Goal: Obtain resource: Download file/media

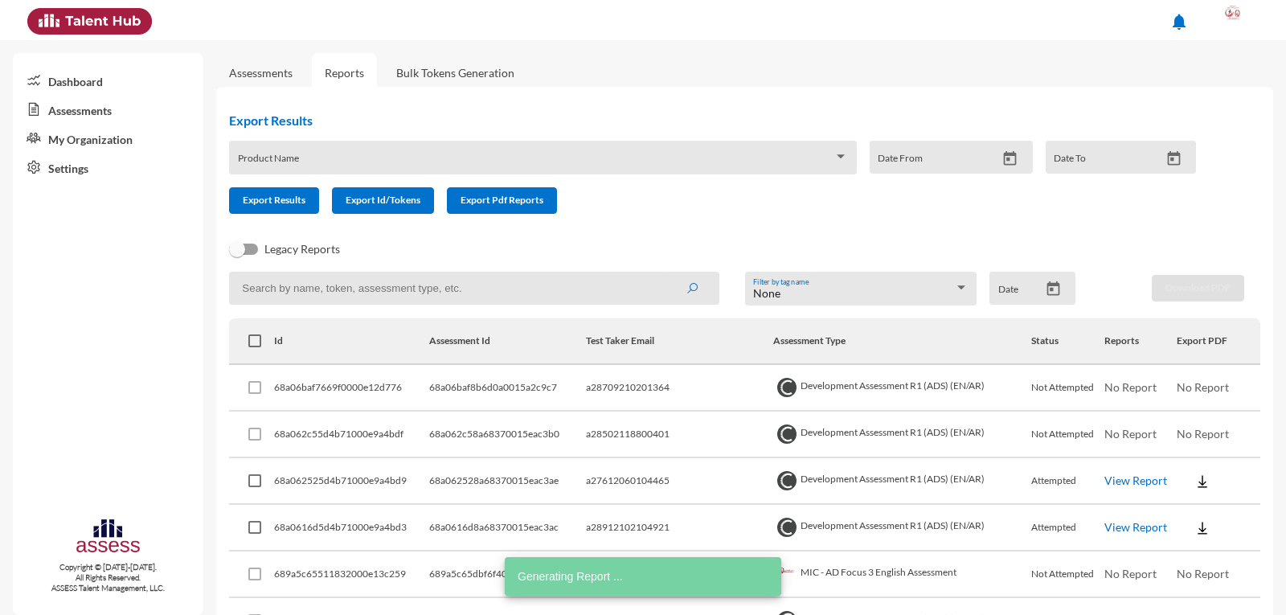
click at [1117, 525] on link "View Report" at bounding box center [1136, 527] width 63 height 14
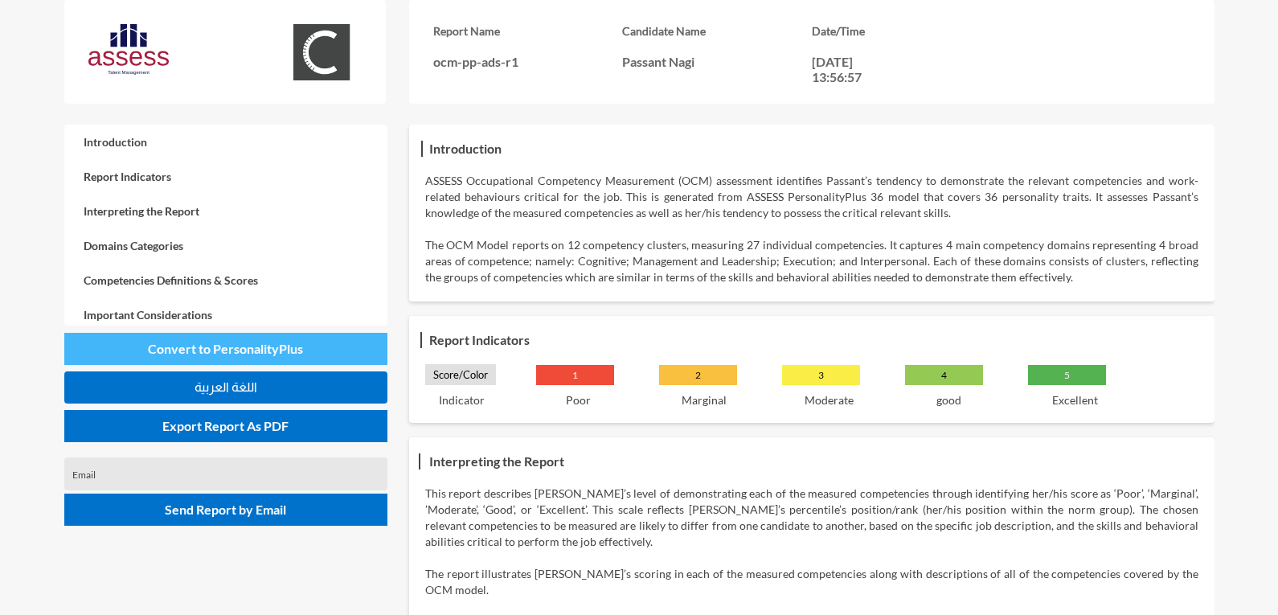
click at [212, 352] on span "Convert to PersonalityPlus" at bounding box center [225, 348] width 155 height 15
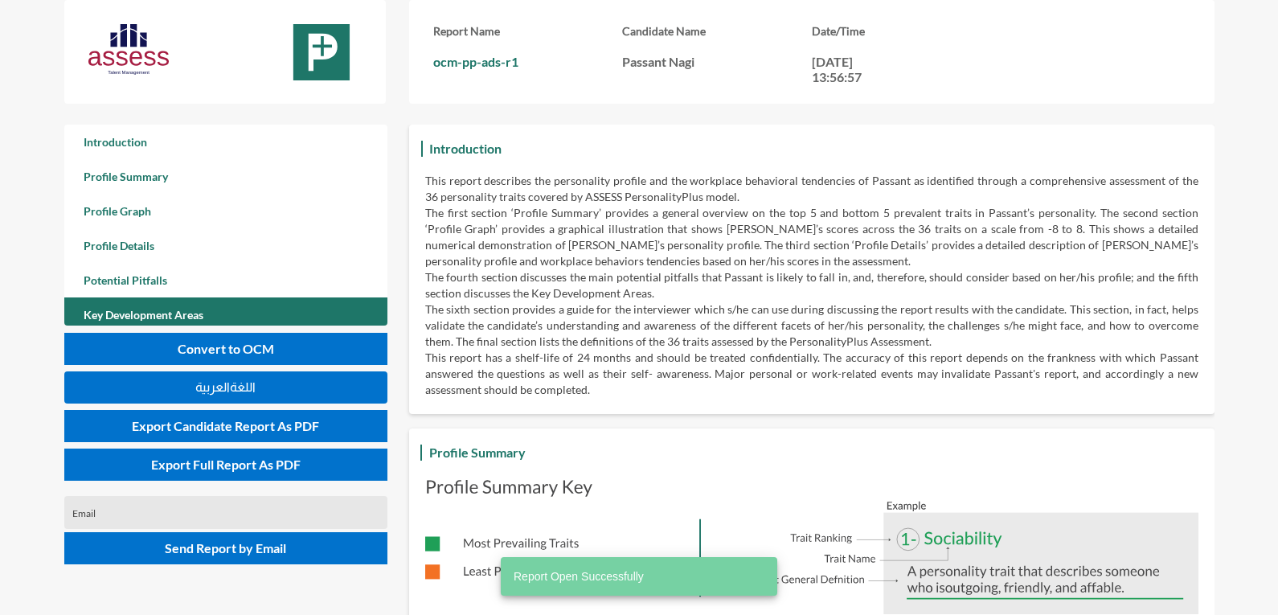
scroll to position [615, 1278]
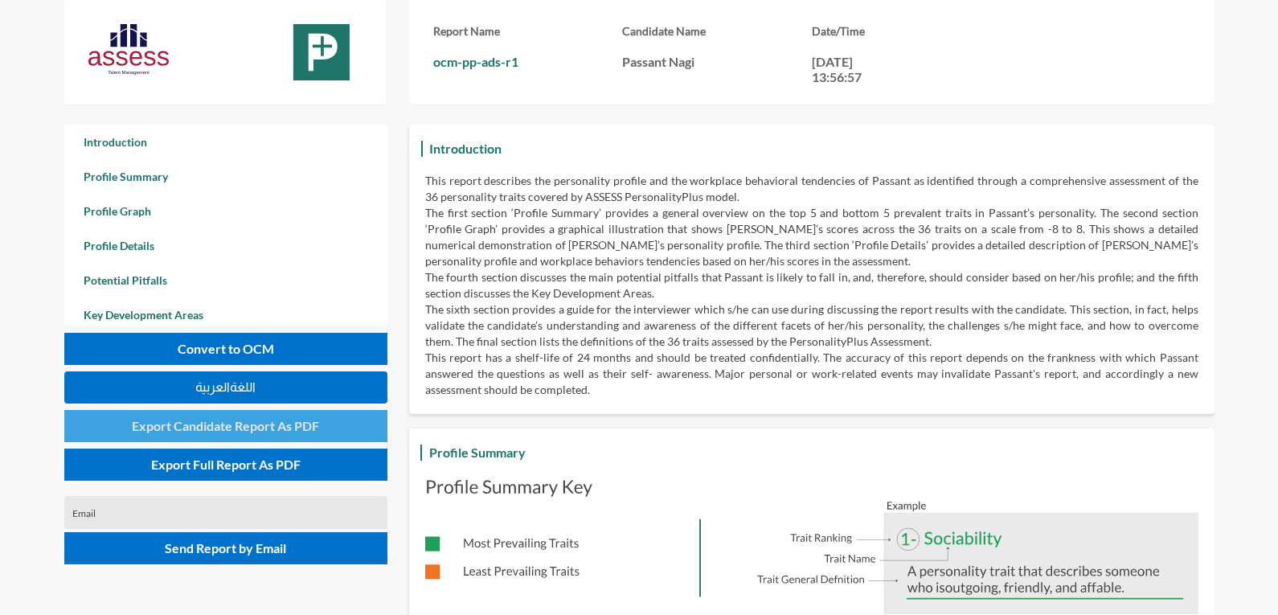
click at [221, 428] on span "Export Candidate Report As PDF" at bounding box center [225, 425] width 187 height 15
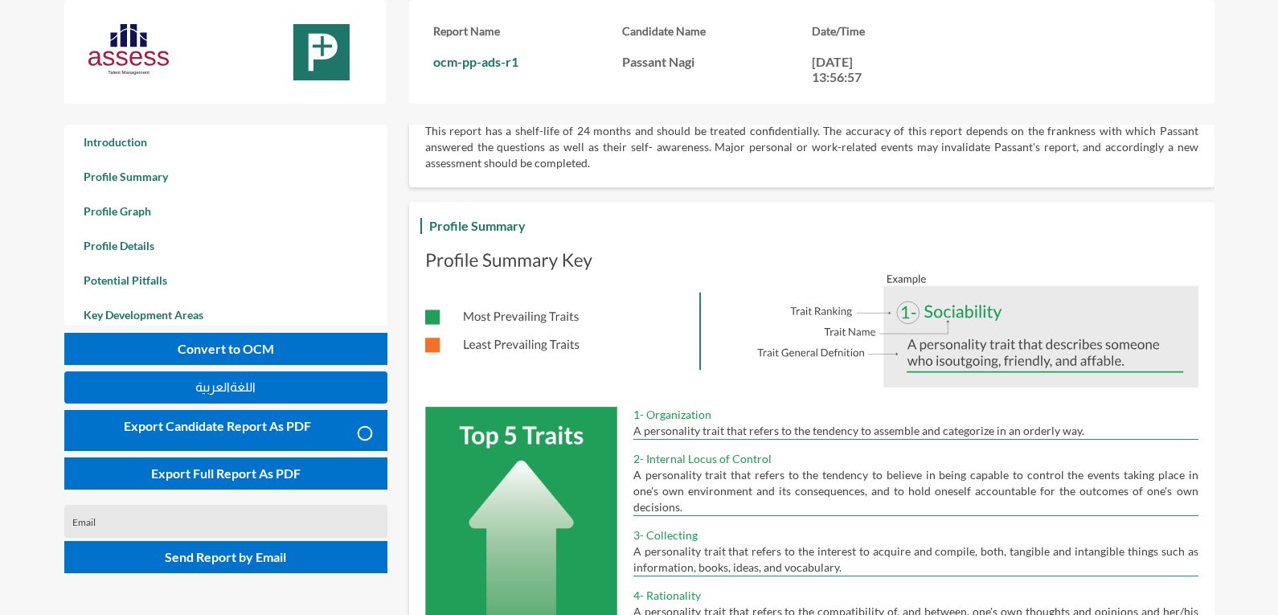
scroll to position [0, 0]
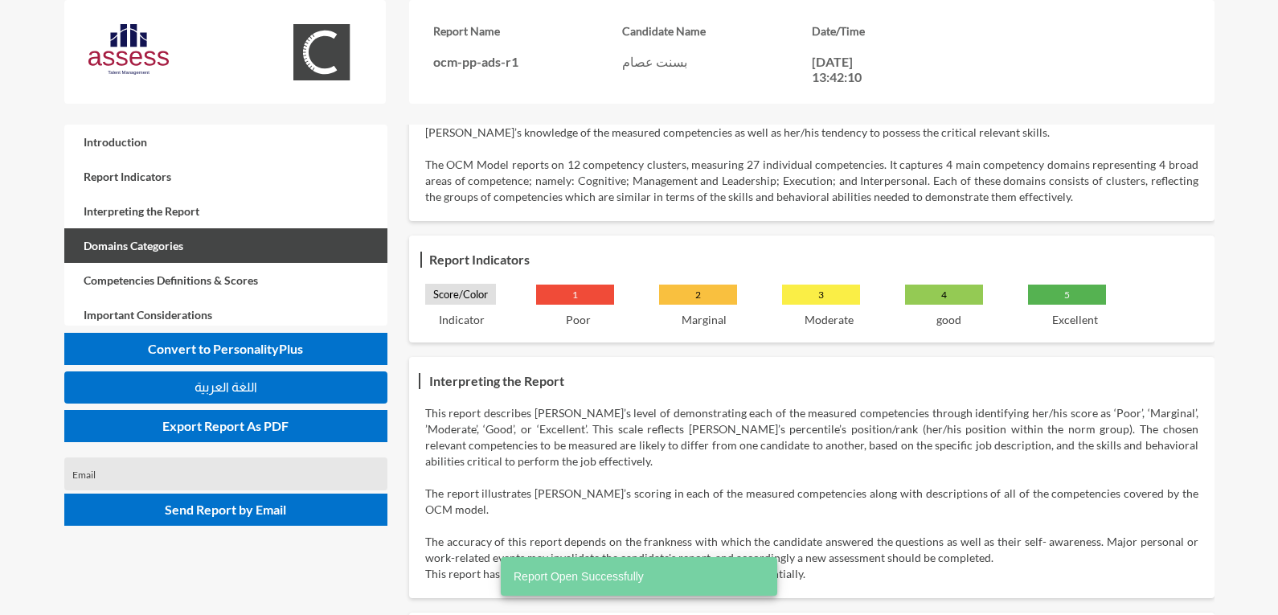
scroll to position [41, 0]
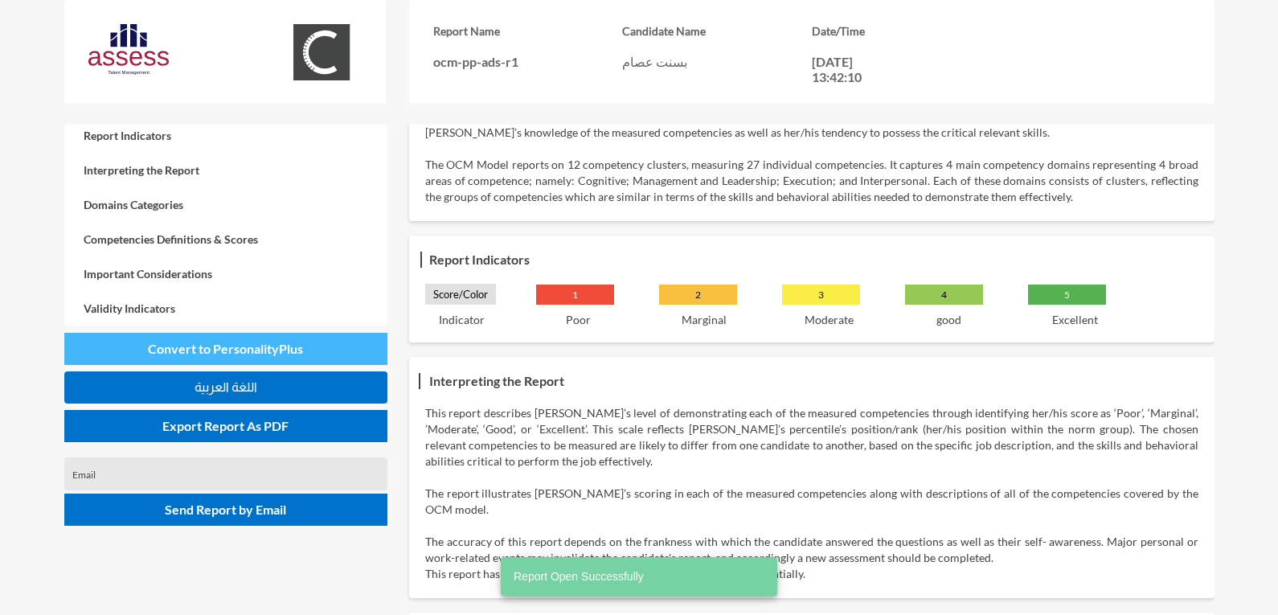
click at [252, 340] on button "Convert to PersonalityPlus" at bounding box center [225, 349] width 323 height 32
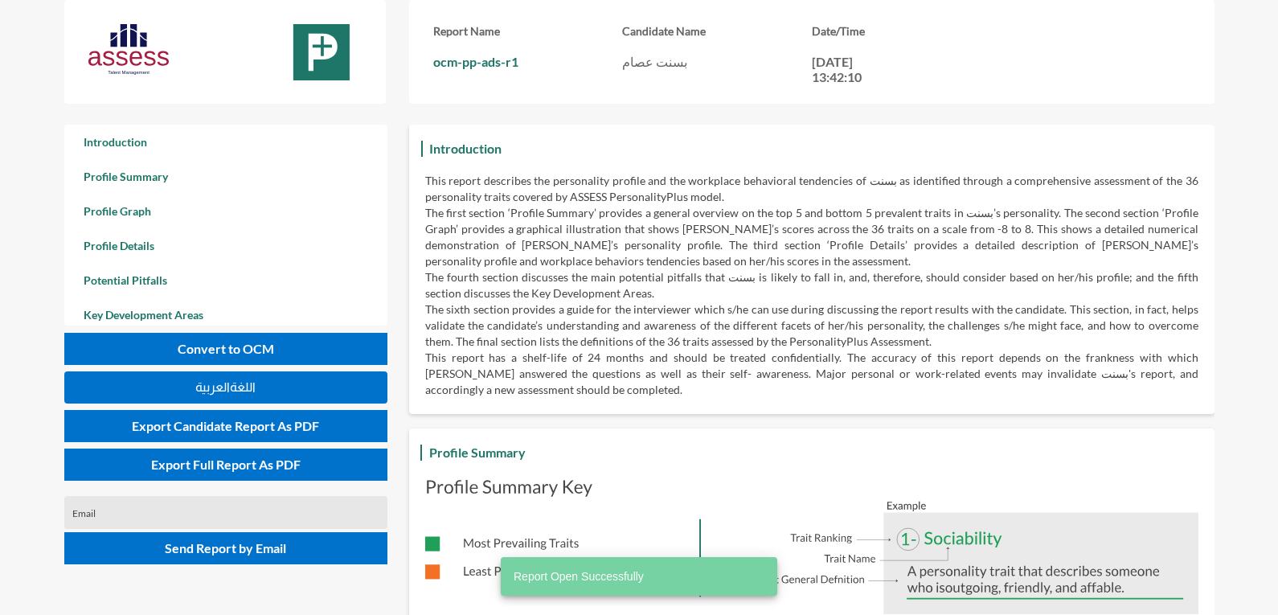
scroll to position [615, 1278]
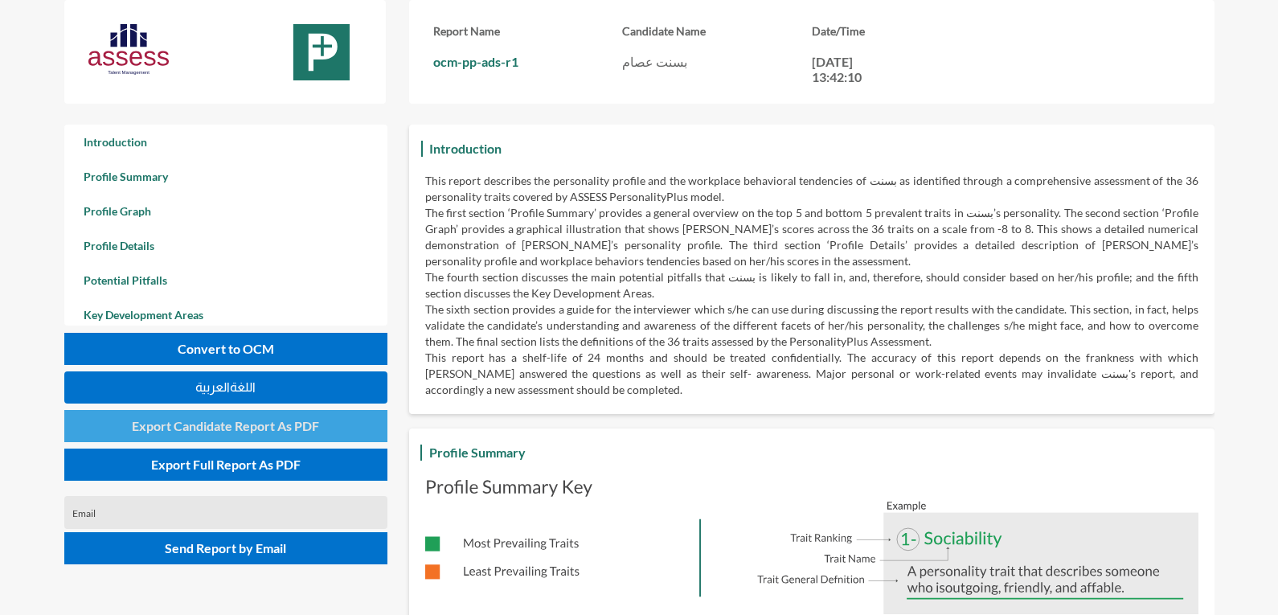
click at [269, 432] on span "Export Candidate Report As PDF" at bounding box center [225, 425] width 187 height 15
